Goal: Task Accomplishment & Management: Manage account settings

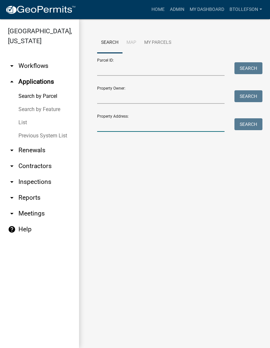
click at [197, 122] on input "Property Address:" at bounding box center [161, 125] width 128 height 14
type input "34372"
click at [255, 118] on button "Search" at bounding box center [249, 124] width 28 height 12
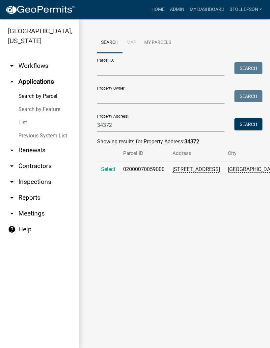
click at [102, 172] on span "Select" at bounding box center [108, 169] width 14 height 6
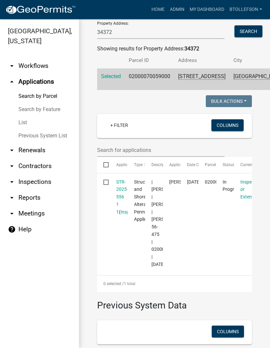
scroll to position [104, 0]
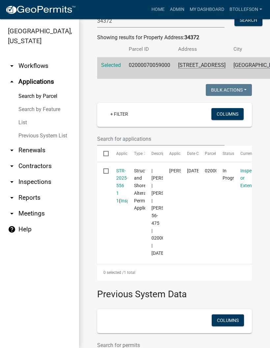
click at [118, 203] on link "STR-2025-556 1 1" at bounding box center [122, 185] width 12 height 35
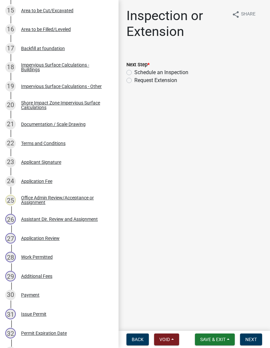
scroll to position [419, 0]
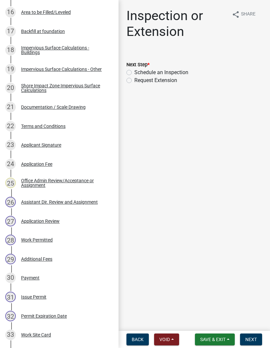
click at [32, 239] on div "Work Permitted" at bounding box center [37, 240] width 32 height 5
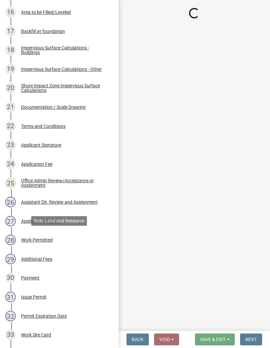
select select "b4c12476-3918-4c31-b34d-126d47b866fd"
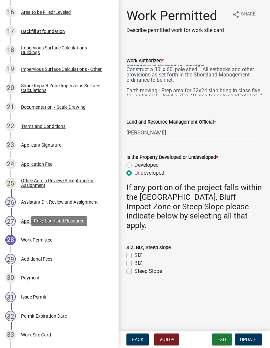
scroll to position [10, 0]
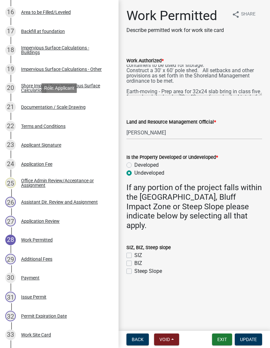
click at [40, 108] on div "Documentation / Scale Drawing" at bounding box center [53, 107] width 65 height 5
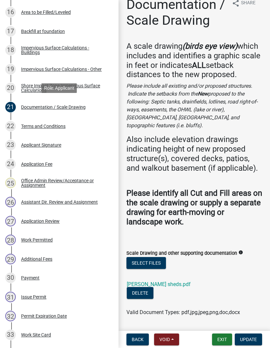
scroll to position [11, 0]
click at [135, 281] on link "Steuart sheds.pdf" at bounding box center [159, 284] width 64 height 6
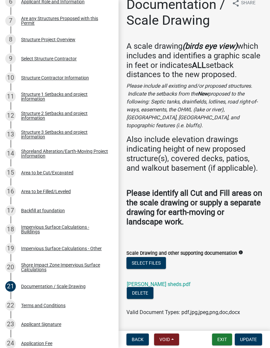
scroll to position [220, 0]
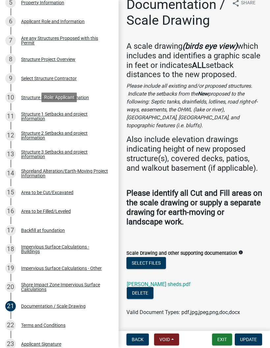
click at [80, 112] on div "Structure 1 Setbacks and project information" at bounding box center [64, 116] width 87 height 9
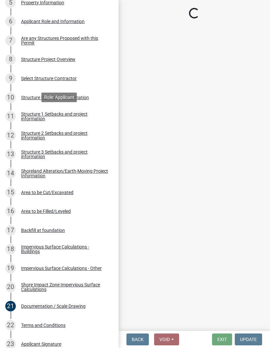
select select "c185e313-3403-4239-bd61-bb563c58a77a"
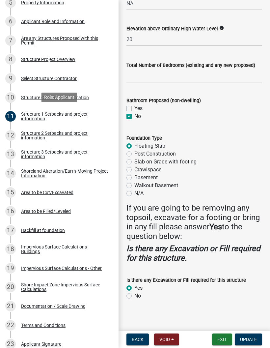
scroll to position [847, 0]
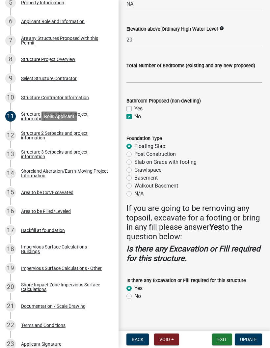
click at [71, 135] on div "Structure 2 Setbacks and project information" at bounding box center [64, 135] width 87 height 9
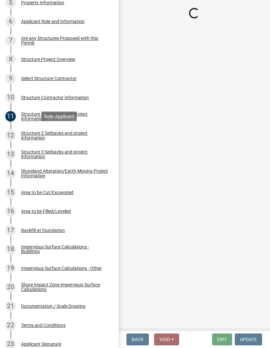
scroll to position [0, 0]
select select "c185e313-3403-4239-bd61-bb563c58a77a"
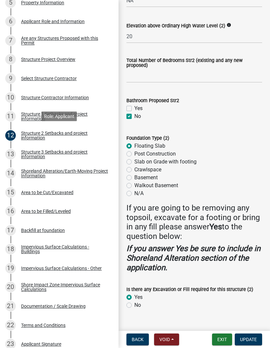
scroll to position [716, 0]
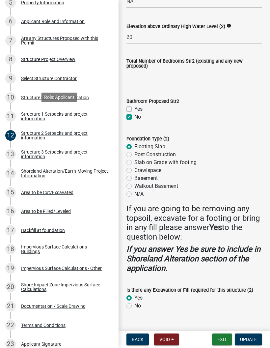
click at [22, 120] on div "Structure 1 Setbacks and project information" at bounding box center [64, 116] width 87 height 9
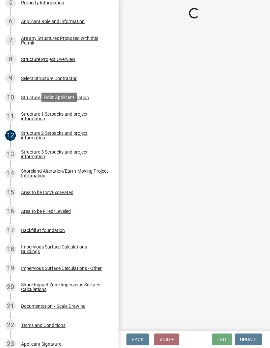
scroll to position [0, 0]
select select "c185e313-3403-4239-bd61-bb563c58a77a"
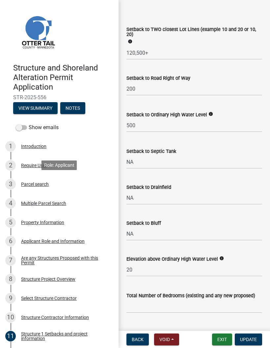
click at [45, 182] on div "Parcel search" at bounding box center [35, 184] width 28 height 5
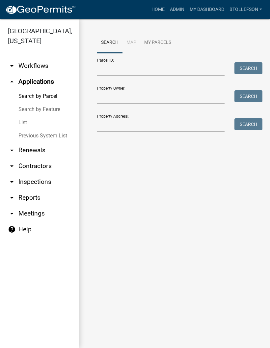
click at [211, 7] on link "My Dashboard" at bounding box center [207, 9] width 40 height 13
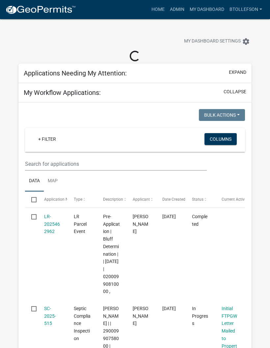
select select "3: 100"
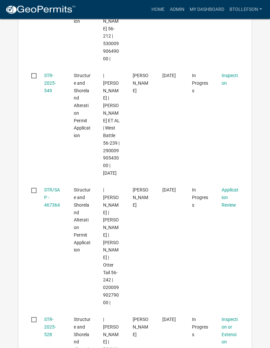
scroll to position [252, 0]
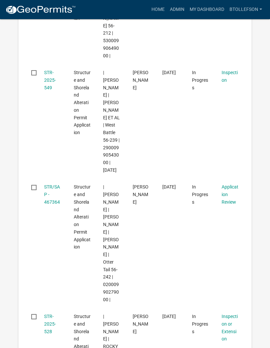
click at [54, 199] on link "STR/SAP - 467364" at bounding box center [52, 194] width 16 height 20
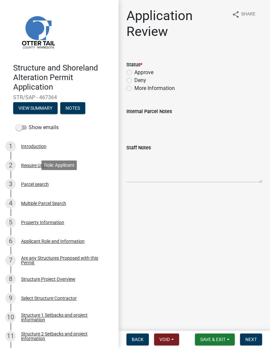
click at [26, 183] on div "Parcel search" at bounding box center [35, 184] width 28 height 5
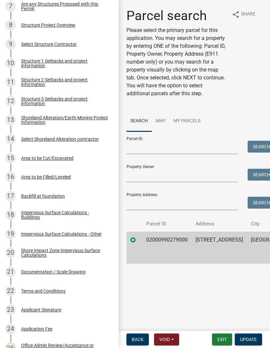
scroll to position [272, 0]
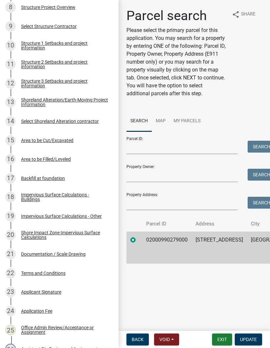
click at [36, 136] on div "15 Area to be Cut/Excavated" at bounding box center [56, 140] width 103 height 11
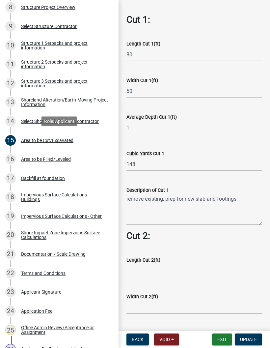
scroll to position [217, 0]
click at [32, 162] on div "16 Area to be Filled/Leveled" at bounding box center [56, 159] width 103 height 11
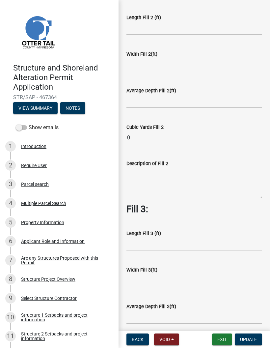
scroll to position [0, 0]
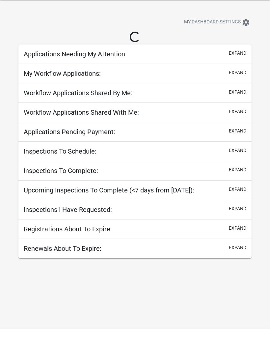
scroll to position [19, 0]
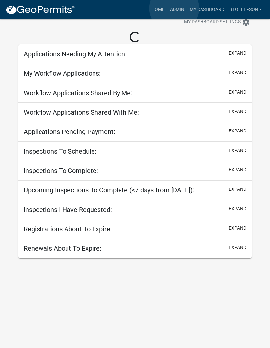
click at [174, 8] on link "Admin" at bounding box center [178, 9] width 20 height 13
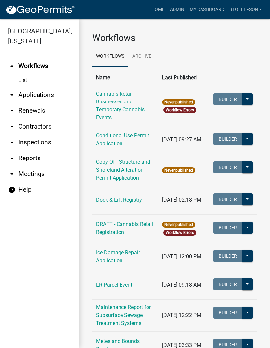
click at [34, 143] on link "arrow_drop_down Inspections" at bounding box center [39, 143] width 79 height 16
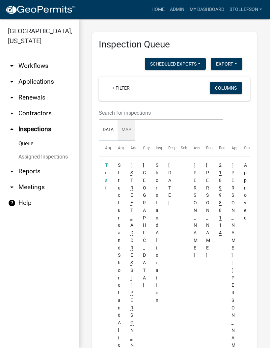
click at [127, 130] on link "Map" at bounding box center [127, 130] width 18 height 21
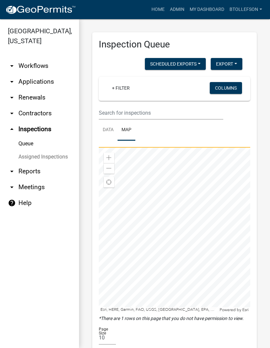
click at [108, 182] on span "Find my location" at bounding box center [109, 182] width 5 height 5
click at [101, 335] on select "10 25 50 100" at bounding box center [107, 338] width 17 height 14
select select "3: 100"
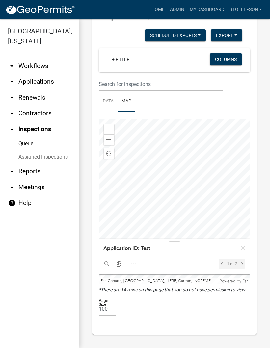
scroll to position [28, 0]
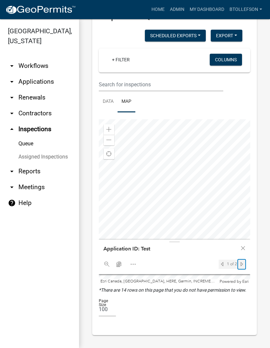
click at [244, 263] on span "Next feature" at bounding box center [241, 264] width 5 height 5
click at [219, 264] on div "Previous feature" at bounding box center [222, 264] width 7 height 9
click at [113, 265] on div "Copy Coordinates" at bounding box center [119, 264] width 12 height 9
click at [130, 265] on div "Open" at bounding box center [133, 264] width 12 height 9
click at [244, 246] on span "Close" at bounding box center [243, 248] width 5 height 5
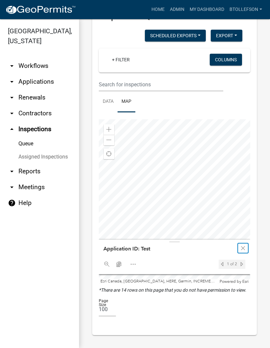
click at [243, 247] on span "Close" at bounding box center [243, 248] width 5 height 5
click at [117, 264] on span "Copy Coordinates" at bounding box center [118, 264] width 5 height 5
click at [241, 262] on span "Open" at bounding box center [239, 264] width 5 height 5
click at [134, 264] on div "Google" at bounding box center [131, 264] width 12 height 9
click at [117, 261] on div "Copy Coordinates" at bounding box center [119, 264] width 12 height 9
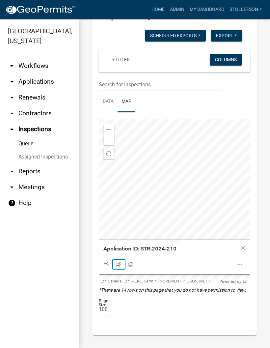
click at [119, 264] on span "Copy Coordinates" at bounding box center [118, 264] width 5 height 5
click at [116, 263] on span "Copy Coordinates" at bounding box center [118, 264] width 5 height 5
click at [117, 261] on div "Copy Coordinates" at bounding box center [119, 264] width 12 height 9
click at [118, 261] on div "Copy Coordinates" at bounding box center [119, 264] width 12 height 9
click at [164, 244] on h2 "Application ID: STR-2024-210" at bounding box center [140, 249] width 78 height 10
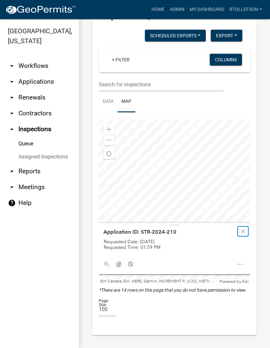
click at [245, 227] on div "Close" at bounding box center [243, 231] width 10 height 9
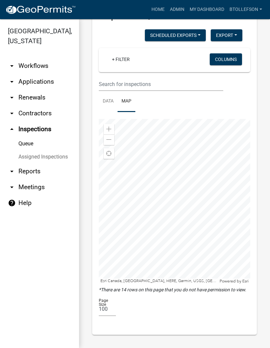
scroll to position [28, 0]
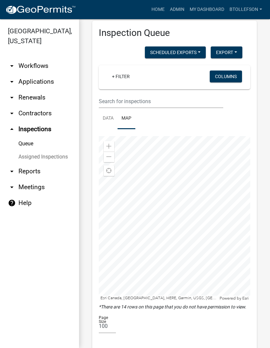
scroll to position [11, 0]
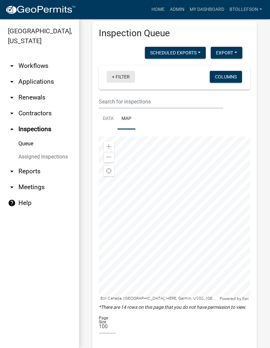
click at [116, 77] on link "+ Filter" at bounding box center [121, 77] width 28 height 12
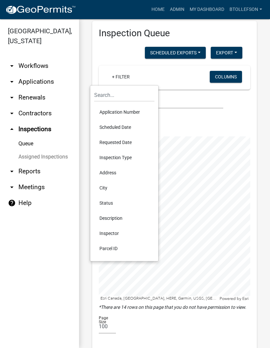
click at [243, 103] on div at bounding box center [175, 102] width 162 height 14
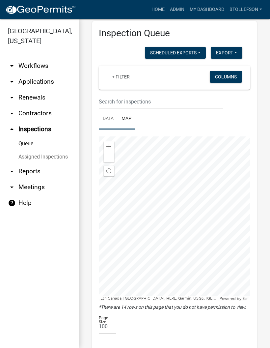
click at [108, 123] on link "Data" at bounding box center [108, 119] width 19 height 21
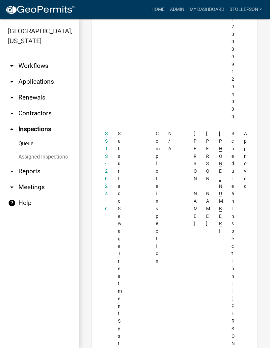
scroll to position [3598, 0]
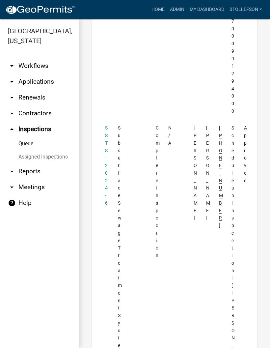
click at [27, 140] on link "Queue" at bounding box center [39, 143] width 79 height 13
click at [22, 145] on link "Queue" at bounding box center [39, 143] width 79 height 13
click at [24, 154] on link "Assigned Inspections" at bounding box center [39, 156] width 79 height 13
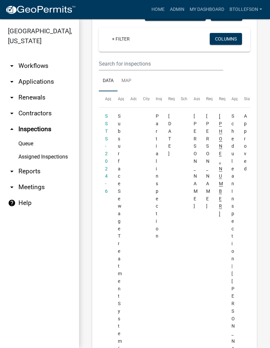
scroll to position [221, 0]
click at [26, 140] on link "Queue" at bounding box center [39, 143] width 79 height 13
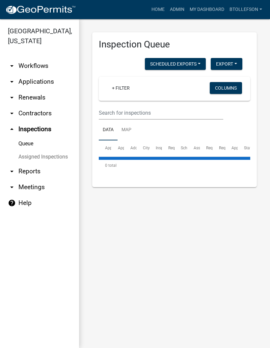
select select "3: 100"
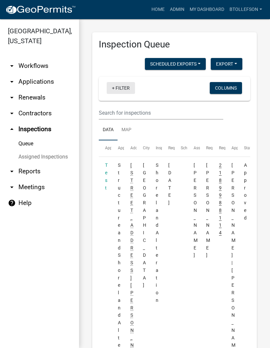
click at [121, 86] on link "+ Filter" at bounding box center [121, 88] width 28 height 12
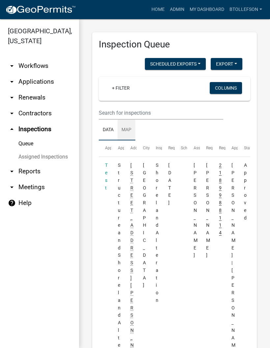
click at [125, 128] on link "Map" at bounding box center [127, 130] width 18 height 21
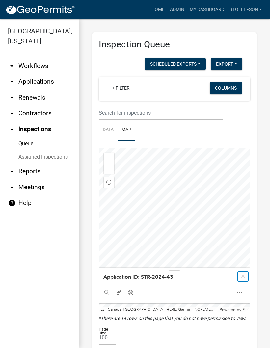
click at [244, 273] on div "Close" at bounding box center [243, 276] width 10 height 9
click at [29, 84] on link "arrow_drop_down Applications" at bounding box center [39, 82] width 79 height 16
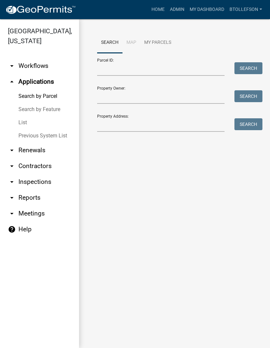
click at [35, 131] on link "Previous System List" at bounding box center [39, 135] width 79 height 13
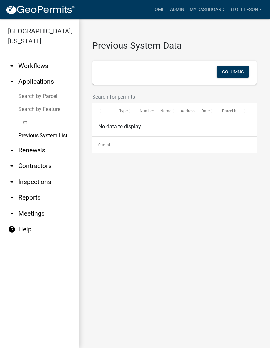
click at [26, 95] on link "Search by Parcel" at bounding box center [39, 96] width 79 height 13
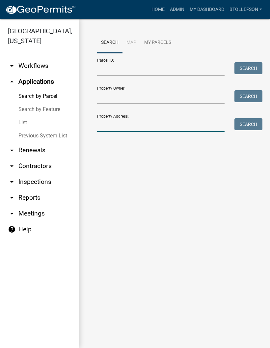
click at [126, 122] on input "Property Address:" at bounding box center [161, 125] width 128 height 14
type input "26477"
click at [247, 125] on button "Search" at bounding box center [249, 124] width 28 height 12
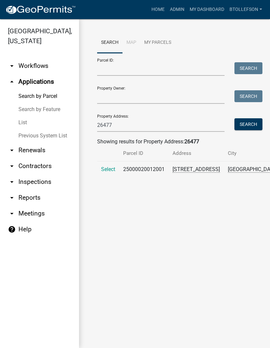
click at [108, 166] on span "Select" at bounding box center [108, 169] width 14 height 6
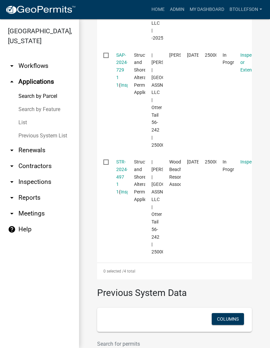
scroll to position [437, 0]
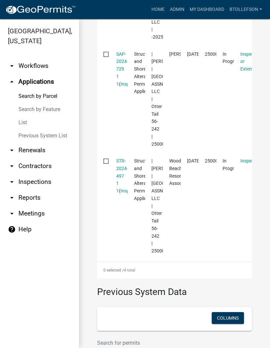
click at [118, 194] on link "STR-2024-497 1 1" at bounding box center [122, 175] width 12 height 35
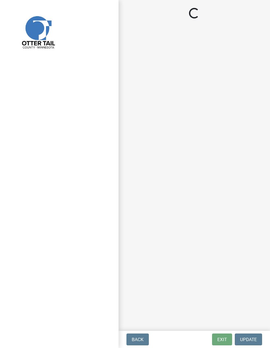
select select "710d5f49-2663-4e73-9718-d0c4e189f5ed"
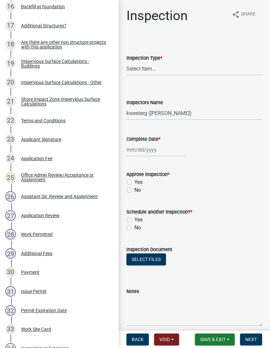
scroll to position [426, 0]
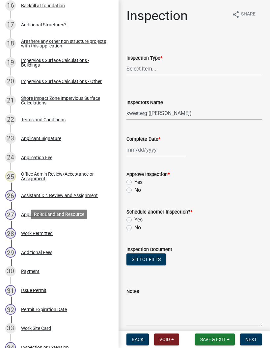
click at [34, 229] on div "28 Work Permitted" at bounding box center [56, 233] width 103 height 11
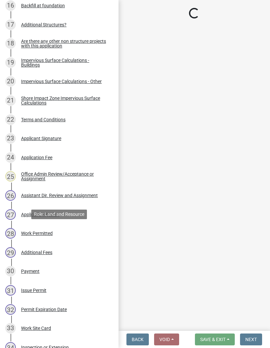
select select "1bc1e483-05bd-4456-8d1d-1de62b367160"
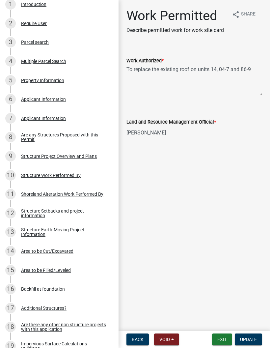
scroll to position [143, 0]
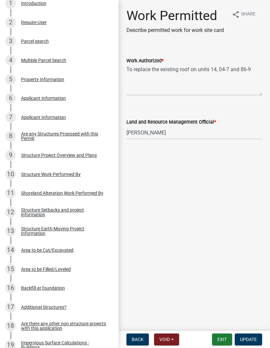
click at [37, 153] on div "Structure Project Overview and Plans" at bounding box center [59, 155] width 76 height 5
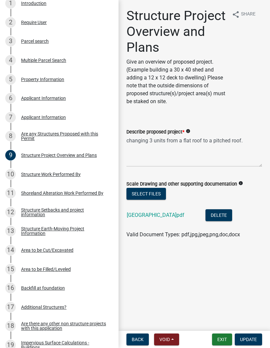
click at [143, 217] on link "Woodland Beach.pdf" at bounding box center [156, 215] width 58 height 6
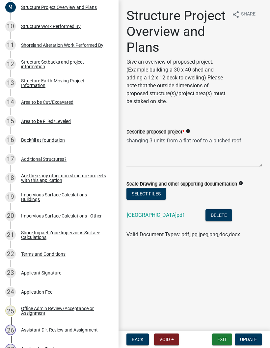
scroll to position [291, 0]
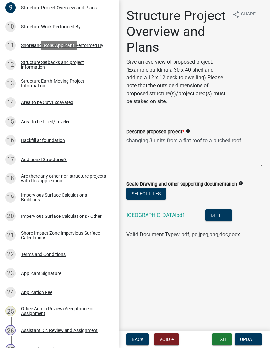
click at [31, 67] on div "Structure Setbacks and project information" at bounding box center [64, 64] width 87 height 9
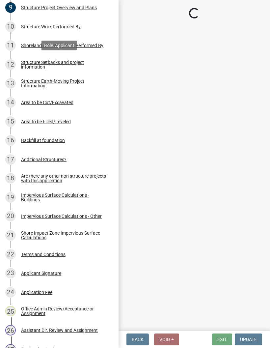
select select "437e36de-ad32-47f7-9cf5-da5192600d6a"
select select "a3cc236c-43aa-406a-8353-e0398d57c407"
select select "e560a688-e561-477d-b756-2b3ad714d8bd"
select select "2cd2bf72-2514-4a7a-a107-d5f67a03c691"
select select "6dc278b5-2802-4c25-b4bb-ae59f5ac2011"
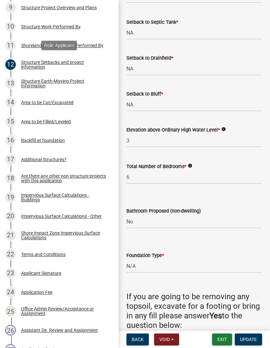
scroll to position [571, 0]
click at [116, 97] on link "14 Area to be Cut/Excavated" at bounding box center [59, 102] width 119 height 19
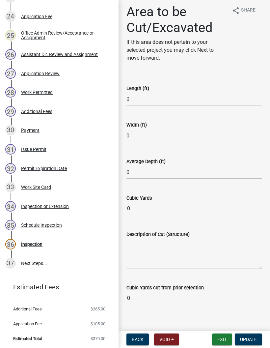
scroll to position [5, 0]
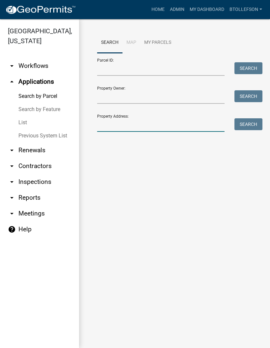
click at [105, 125] on input "Property Address:" at bounding box center [161, 125] width 128 height 14
type input "39679"
click at [249, 127] on button "Search" at bounding box center [249, 124] width 28 height 12
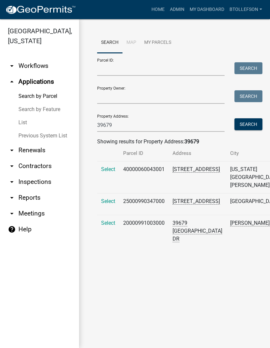
click at [108, 199] on span "Select" at bounding box center [108, 201] width 14 height 6
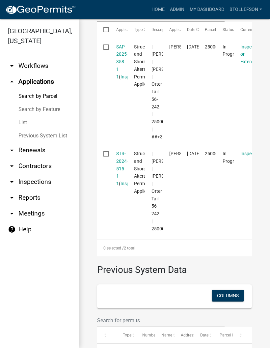
scroll to position [233, 0]
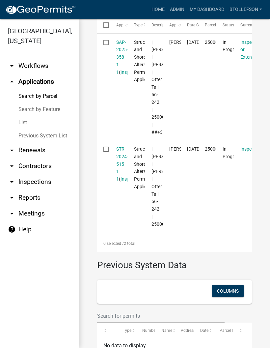
click at [207, 233] on datatable-body-cell "25000990347000" at bounding box center [208, 187] width 18 height 92
click at [118, 182] on link "STR-2024-515 1 1" at bounding box center [122, 163] width 12 height 35
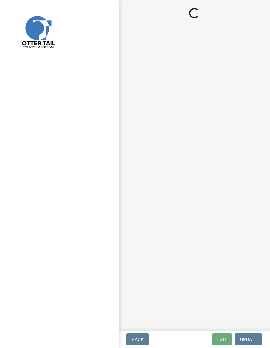
select select "710d5f49-2663-4e73-9718-d0c4e189f5ed"
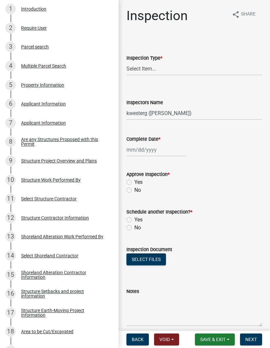
scroll to position [143, 0]
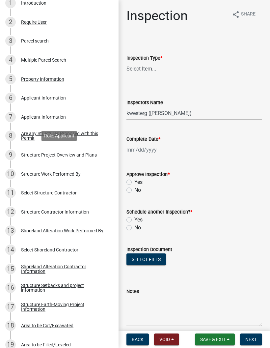
click at [86, 157] on div "9 Structure Project Overview and Plans" at bounding box center [56, 155] width 103 height 11
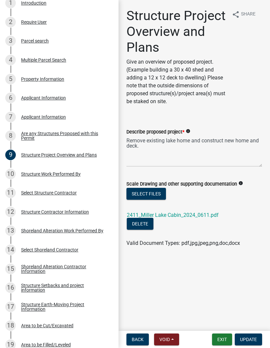
click at [208, 218] on link "2411_Miller Lake Cabin_2024_0611.pdf" at bounding box center [173, 215] width 92 height 6
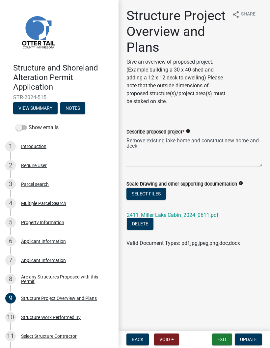
scroll to position [0, 0]
click at [35, 109] on button "View Summary" at bounding box center [35, 108] width 45 height 12
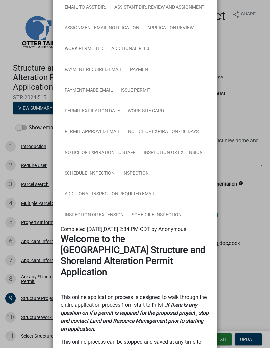
scroll to position [594, 0]
click at [144, 184] on link "Inspection" at bounding box center [136, 173] width 34 height 21
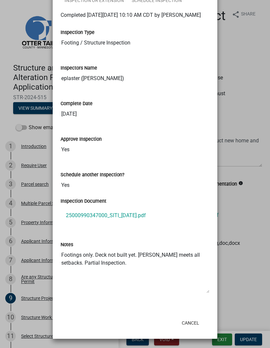
scroll to position [837, 0]
click at [200, 321] on button "Cancel" at bounding box center [191, 323] width 28 height 12
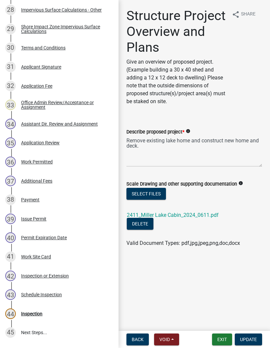
scroll to position [649, 0]
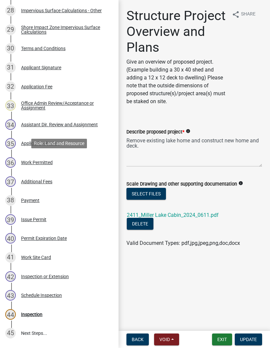
click at [52, 163] on div "Work Permitted" at bounding box center [37, 162] width 32 height 5
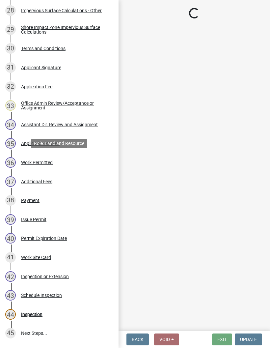
select select "ab2e7446-72a0-49c6-a36a-5181bad2fe68"
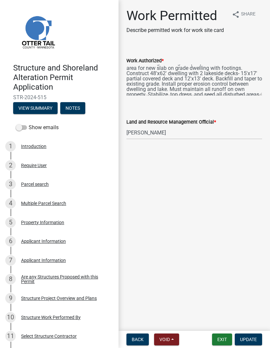
scroll to position [0, 0]
click at [30, 108] on button "View Summary" at bounding box center [35, 108] width 45 height 12
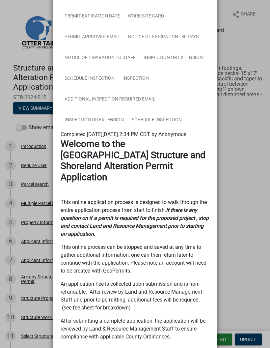
scroll to position [688, 0]
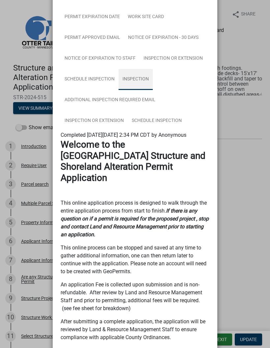
click at [133, 90] on link "Inspection" at bounding box center [136, 79] width 34 height 21
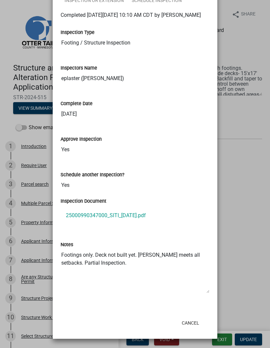
scroll to position [837, 0]
click at [81, 215] on link "25000990347000_SITI_2024-10-17.pdf" at bounding box center [135, 216] width 149 height 16
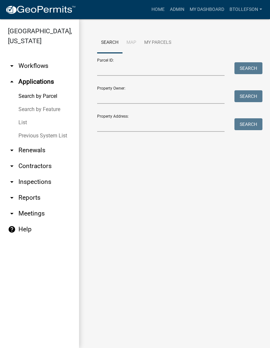
click at [37, 67] on link "arrow_drop_down Workflows" at bounding box center [39, 66] width 79 height 16
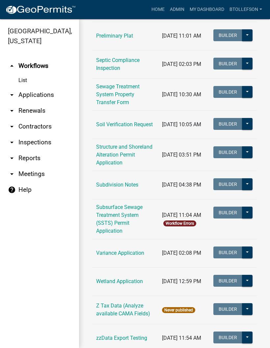
scroll to position [363, 0]
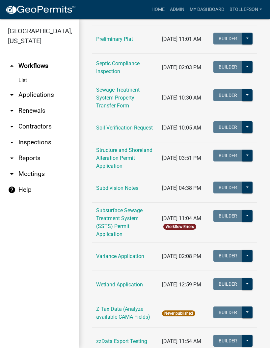
click at [103, 159] on link "Structure and Shoreland Alteration Permit Application" at bounding box center [124, 158] width 56 height 22
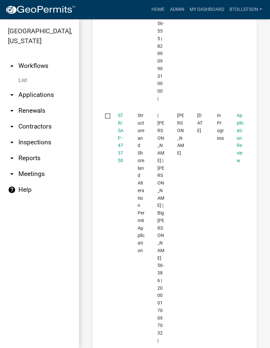
scroll to position [2801, 0]
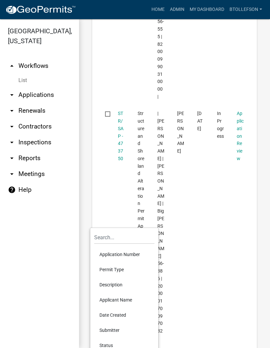
click at [103, 252] on li "Application Number" at bounding box center [124, 254] width 60 height 15
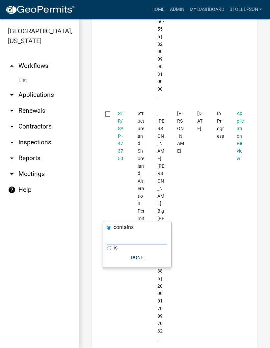
click at [115, 234] on input "text" at bounding box center [137, 238] width 60 height 14
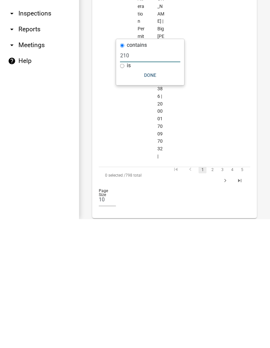
scroll to position [2855, 0]
type input "2"
type input "2024-210"
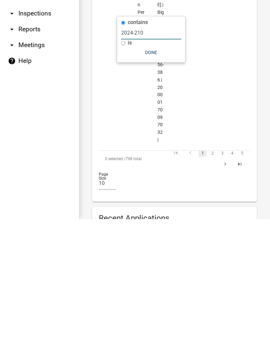
scroll to position [2879, 0]
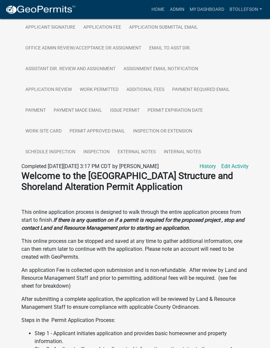
scroll to position [360, 0]
click at [93, 154] on link "Inspection" at bounding box center [96, 152] width 34 height 21
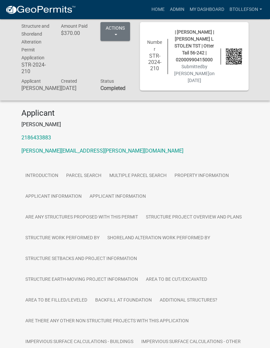
scroll to position [0, 0]
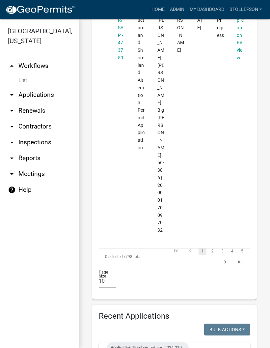
scroll to position [2902, 0]
click at [153, 342] on div "Application Number contains 2024-210" at bounding box center [148, 347] width 82 height 11
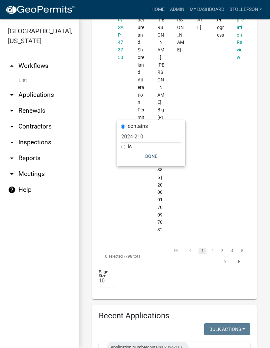
click at [152, 135] on input "2024-210" at bounding box center [151, 137] width 60 height 14
type input "2024-162"
click at [160, 150] on button "Done" at bounding box center [151, 156] width 60 height 12
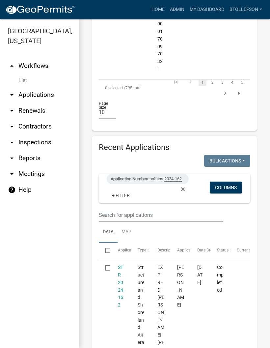
scroll to position [3061, 0]
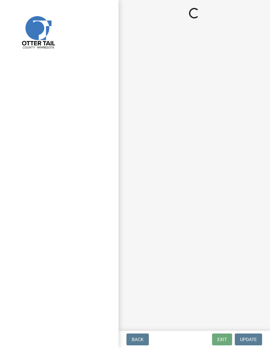
select select "710d5f49-2663-4e73-9718-d0c4e189f5ed"
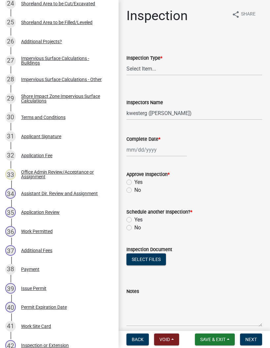
scroll to position [600, 0]
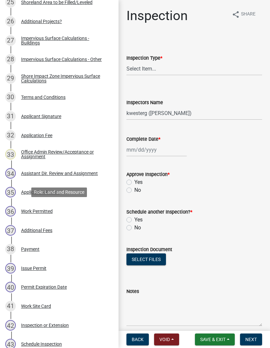
click at [54, 210] on div "36 Work Permitted" at bounding box center [56, 211] width 103 height 11
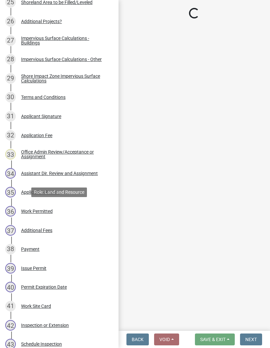
select select "ab2e7446-72a0-49c6-a36a-5181bad2fe68"
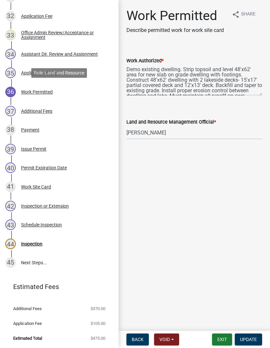
scroll to position [719, 0]
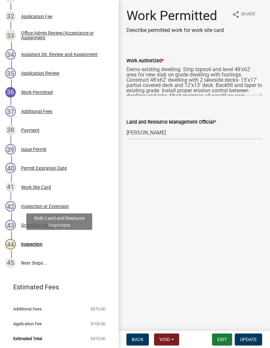
click at [37, 239] on div "44 Inspection" at bounding box center [56, 244] width 103 height 11
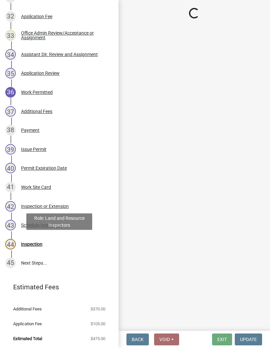
select select "710d5f49-2663-4e73-9718-d0c4e189f5ed"
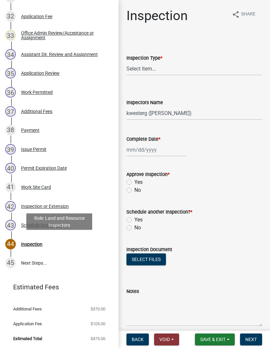
click at [167, 337] on span "Void" at bounding box center [165, 339] width 11 height 5
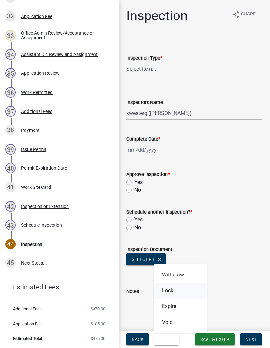
click at [185, 288] on button "Lock" at bounding box center [180, 291] width 53 height 16
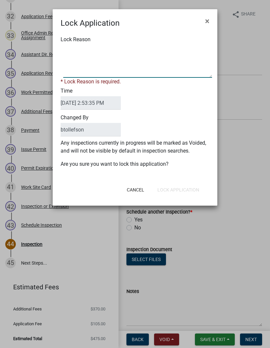
click at [78, 64] on textarea "Lock Reason" at bounding box center [137, 61] width 149 height 33
type textarea "Inspection in process BT"
click at [182, 188] on div "Cancel Lock Application" at bounding box center [161, 189] width 97 height 17
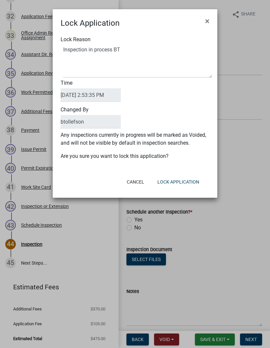
click at [186, 180] on button "Lock Application" at bounding box center [178, 182] width 52 height 12
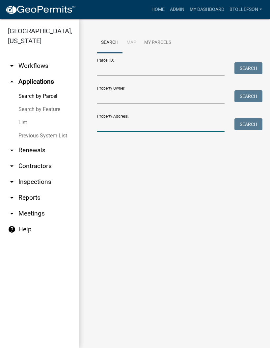
click at [125, 124] on input "Property Address:" at bounding box center [161, 125] width 128 height 14
type input "38443"
click at [252, 121] on button "Search" at bounding box center [249, 124] width 28 height 12
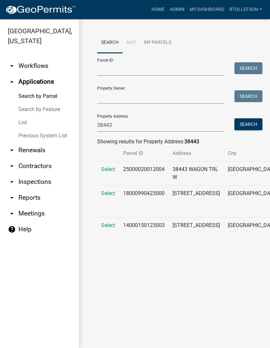
click at [110, 172] on span "Select" at bounding box center [108, 169] width 14 height 6
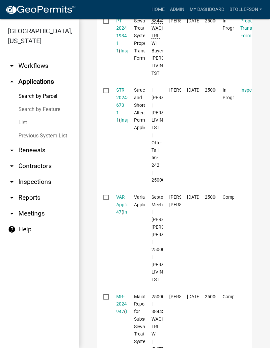
scroll to position [273, 0]
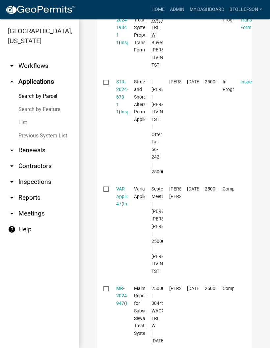
click at [119, 102] on link "STR-2024-673 1 1" at bounding box center [122, 96] width 12 height 35
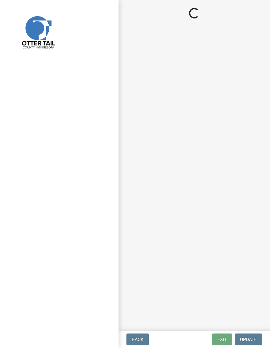
select select "710d5f49-2663-4e73-9718-d0c4e189f5ed"
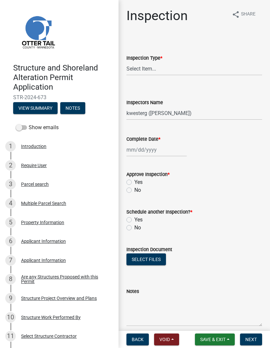
click at [40, 109] on button "View Summary" at bounding box center [35, 108] width 45 height 12
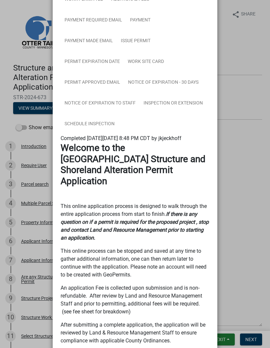
scroll to position [519, 0]
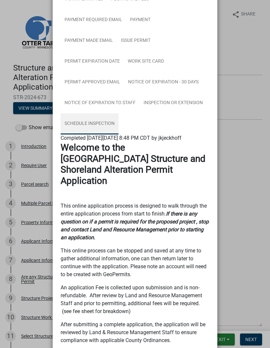
click at [108, 135] on link "Schedule Inspection" at bounding box center [90, 123] width 58 height 21
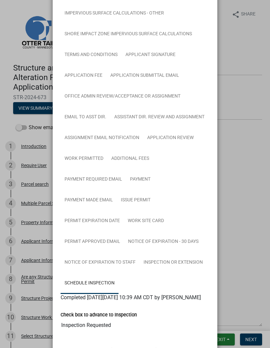
scroll to position [358, 0]
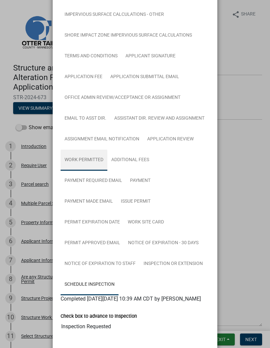
click at [92, 171] on link "Work Permitted" at bounding box center [84, 160] width 47 height 21
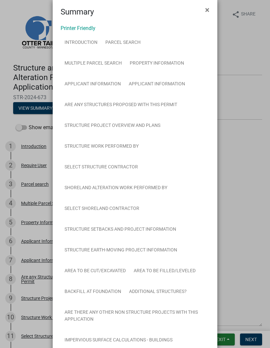
scroll to position [10, 0]
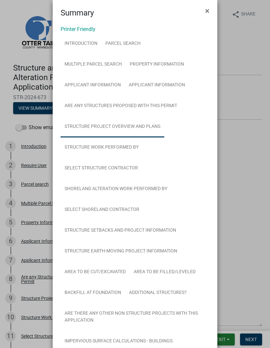
click at [155, 127] on link "Structure Project Overview and Plans" at bounding box center [113, 126] width 104 height 21
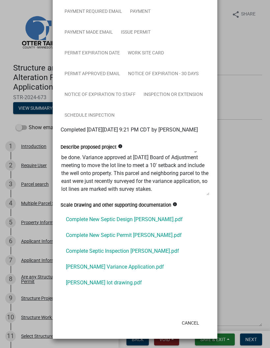
scroll to position [47, 0]
click at [103, 283] on link "[PERSON_NAME] lot drawing.pdf" at bounding box center [135, 283] width 149 height 16
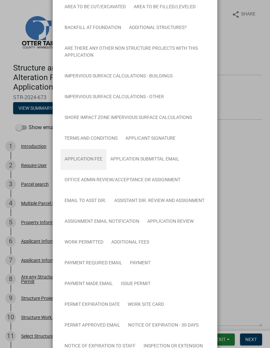
scroll to position [274, 0]
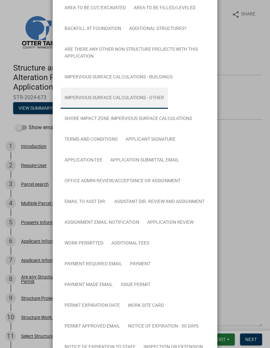
click at [75, 98] on link "Impervious Surface Calculations - Other" at bounding box center [115, 98] width 108 height 21
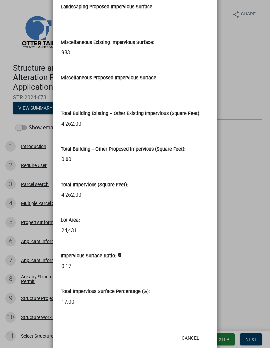
scroll to position [1353, 0]
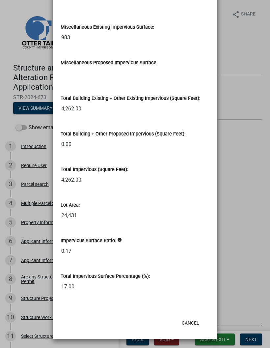
click at [235, 217] on ngb-modal-window "Summary × Printer Friendly Introduction Parcel search Multiple Parcel Search Pr…" at bounding box center [135, 174] width 270 height 348
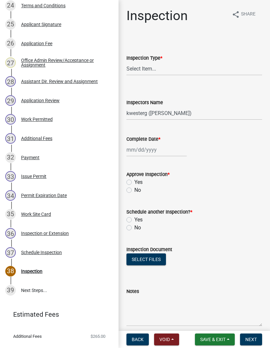
scroll to position [578, 0]
click at [26, 119] on div "Work Permitted" at bounding box center [37, 119] width 32 height 5
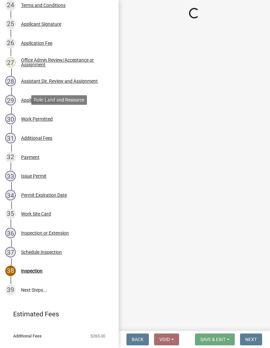
select select "1bc1e483-05bd-4456-8d1d-1de62b367160"
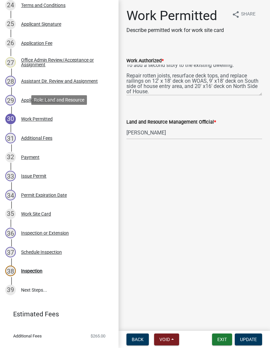
scroll to position [6, 0]
